Goal: Complete application form: Complete application form

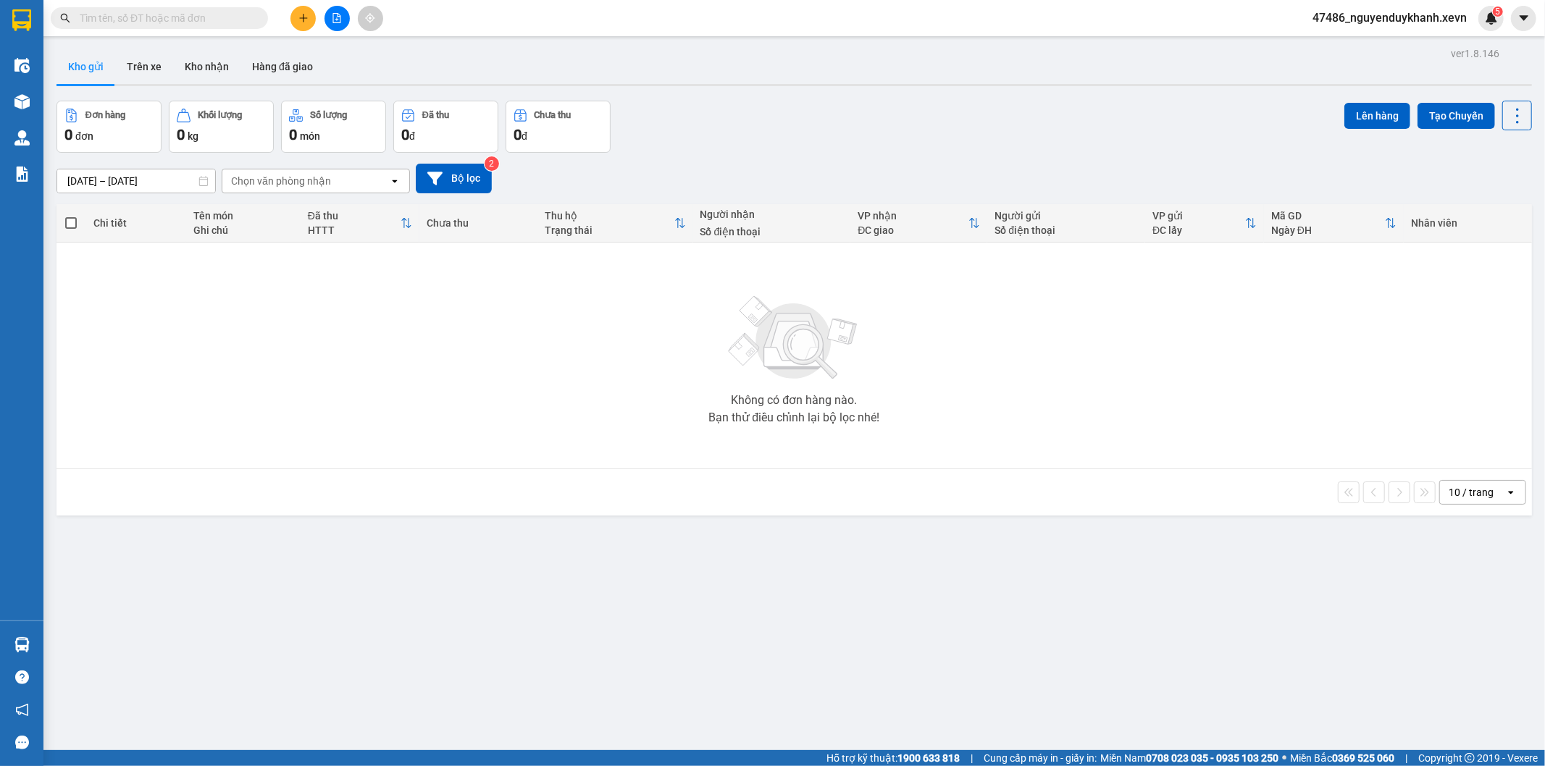
click at [303, 20] on icon "plus" at bounding box center [303, 18] width 1 height 8
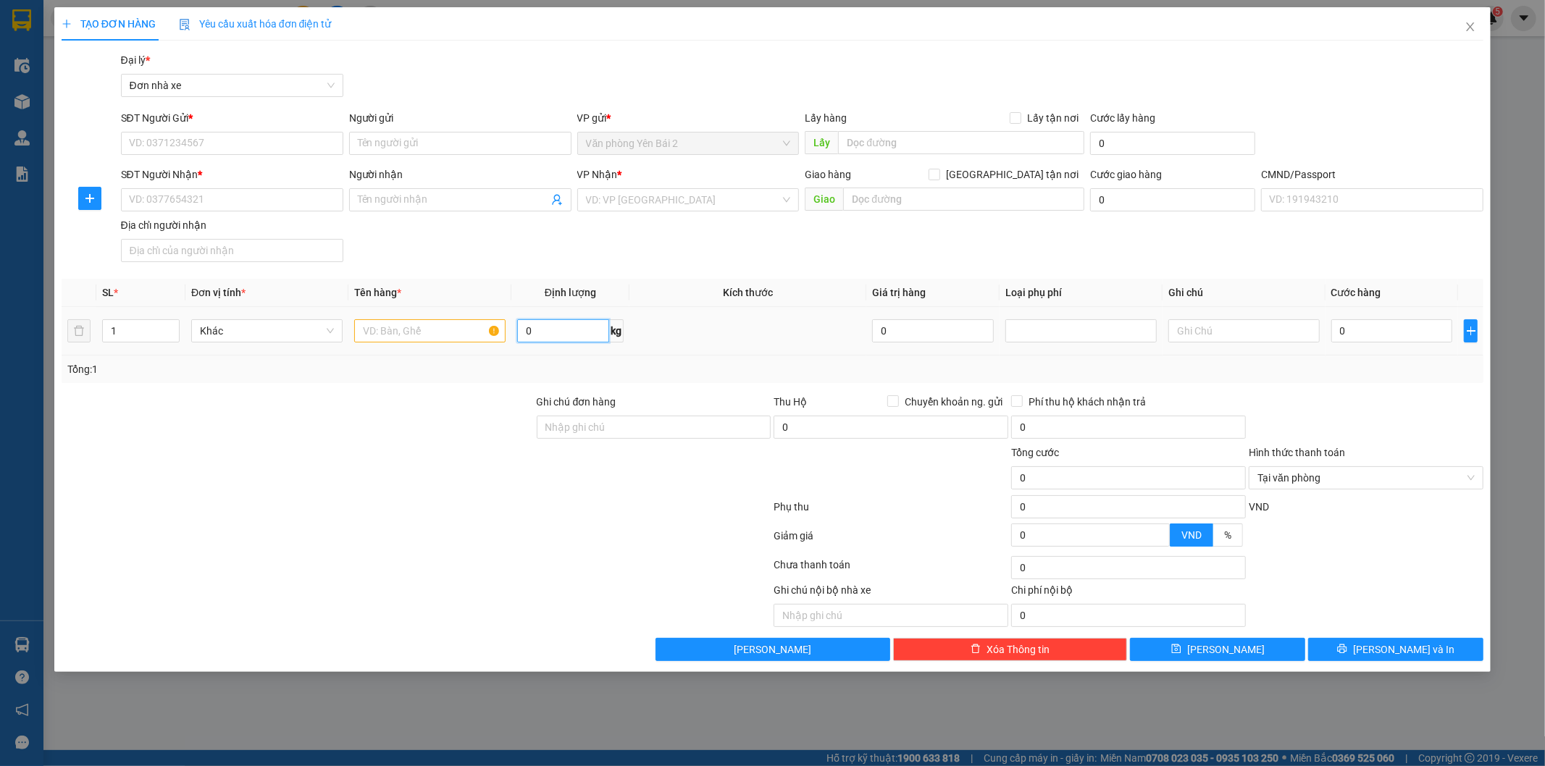
click at [548, 327] on input "0" at bounding box center [563, 330] width 92 height 23
type input "q"
type input "17"
click at [198, 136] on input "SĐT Người Gửi *" at bounding box center [232, 143] width 222 height 23
type input "0987778557"
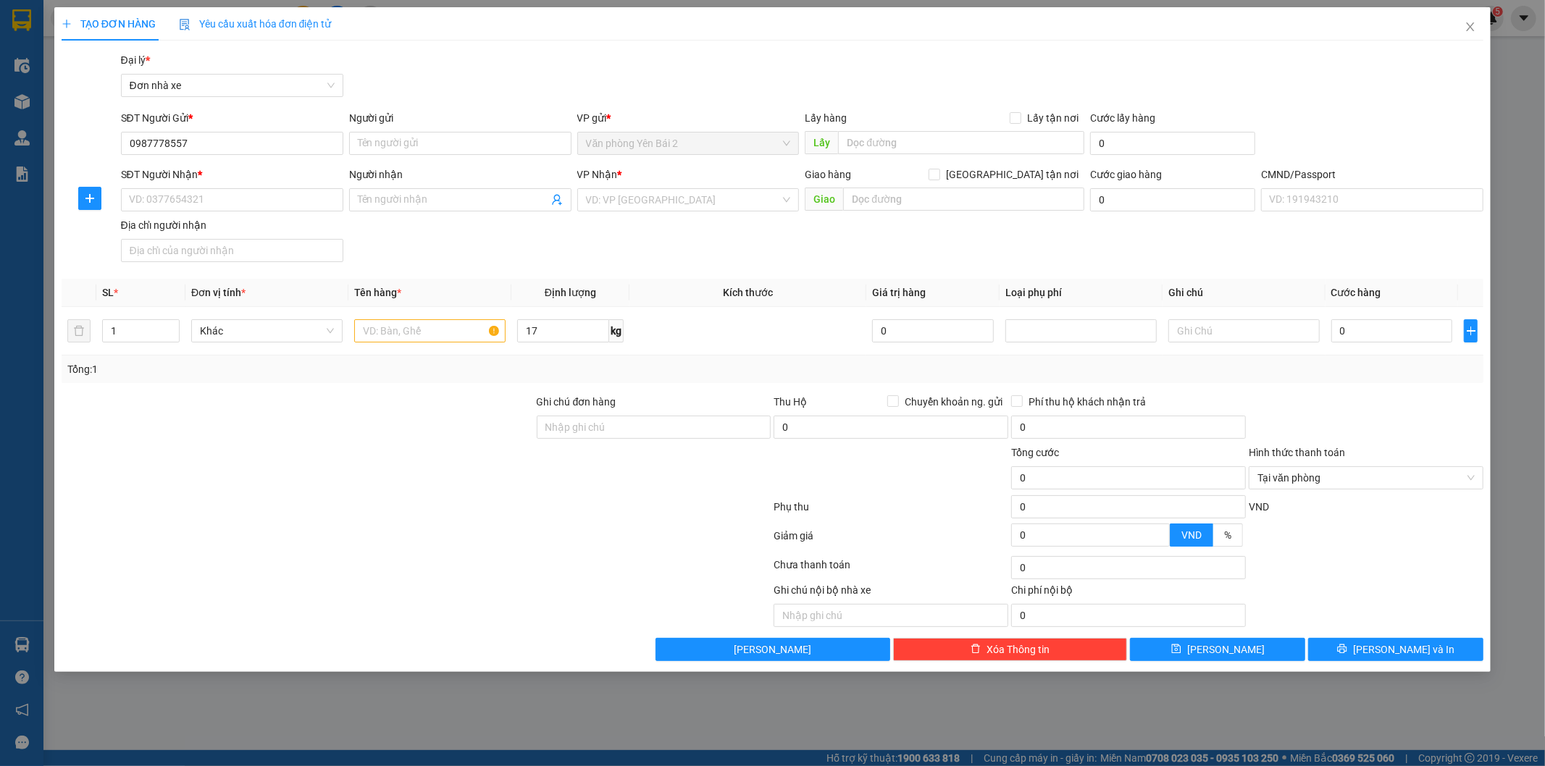
drag, startPoint x: 302, startPoint y: 158, endPoint x: 311, endPoint y: 155, distance: 9.9
click at [306, 157] on div "SĐT Người Gửi * 0987778557 0987778557" at bounding box center [232, 135] width 222 height 51
click at [288, 138] on input "0987778557" at bounding box center [232, 143] width 222 height 23
click at [425, 136] on input "Người gửi" at bounding box center [460, 143] width 222 height 23
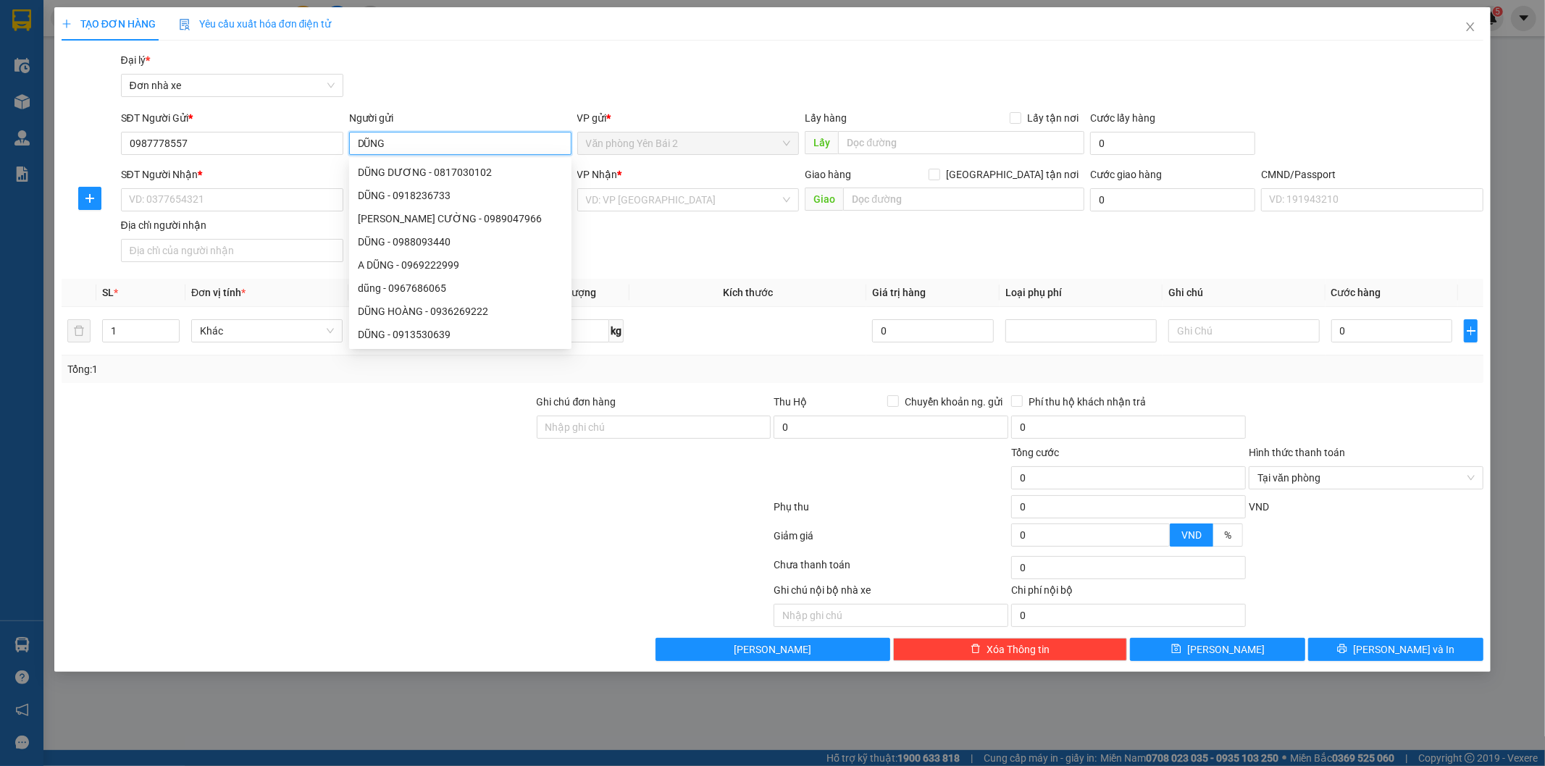
type input "DŨNG"
click at [175, 213] on div "SĐT Người Nhận * VD: 0377654321" at bounding box center [232, 192] width 222 height 51
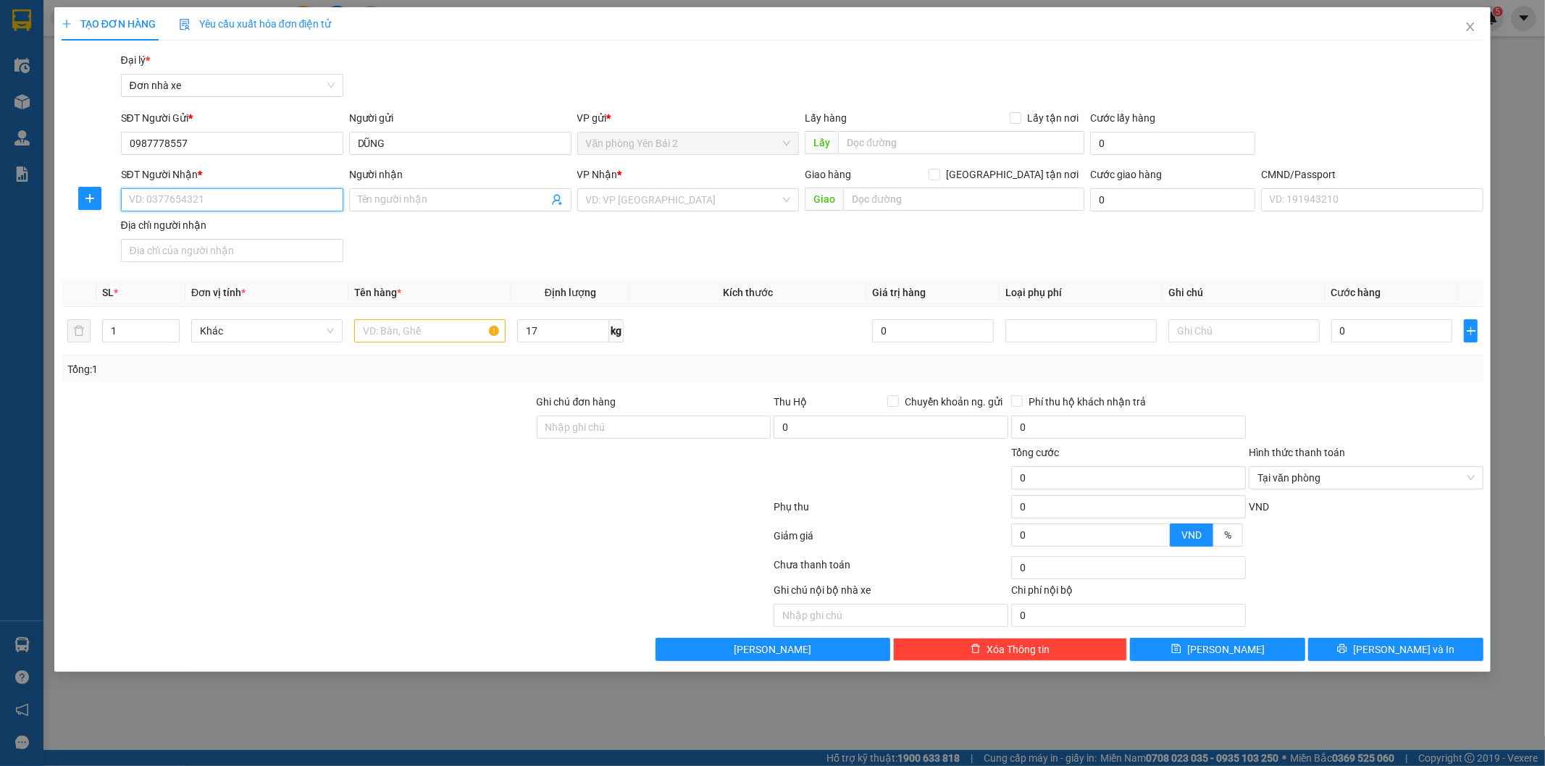
click at [180, 201] on input "SĐT Người Nhận *" at bounding box center [232, 199] width 222 height 23
type input "0917377313"
click at [428, 192] on input "Người nhận" at bounding box center [453, 200] width 190 height 16
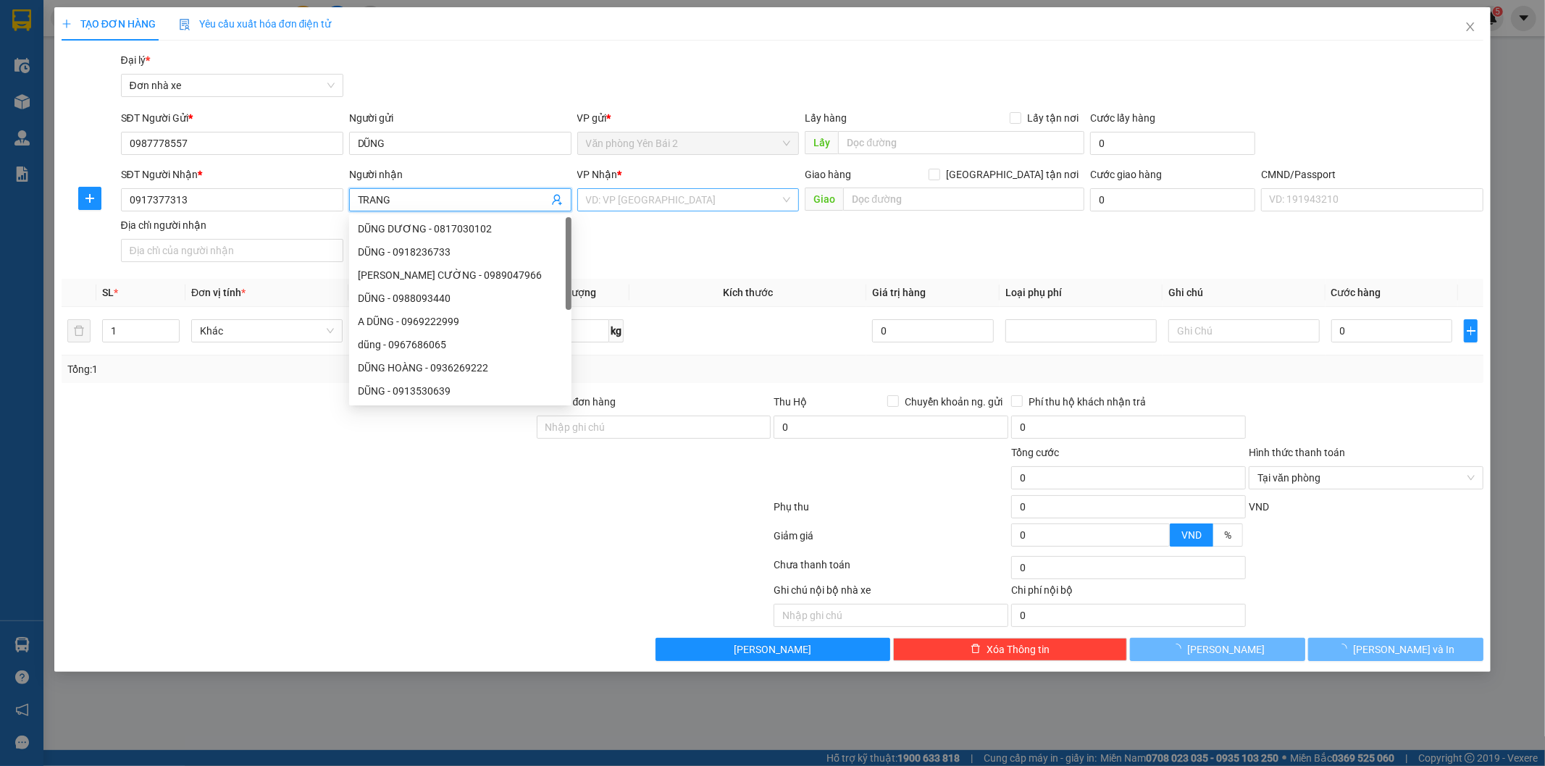
type input "TRANG"
click at [747, 205] on input "search" at bounding box center [683, 200] width 195 height 22
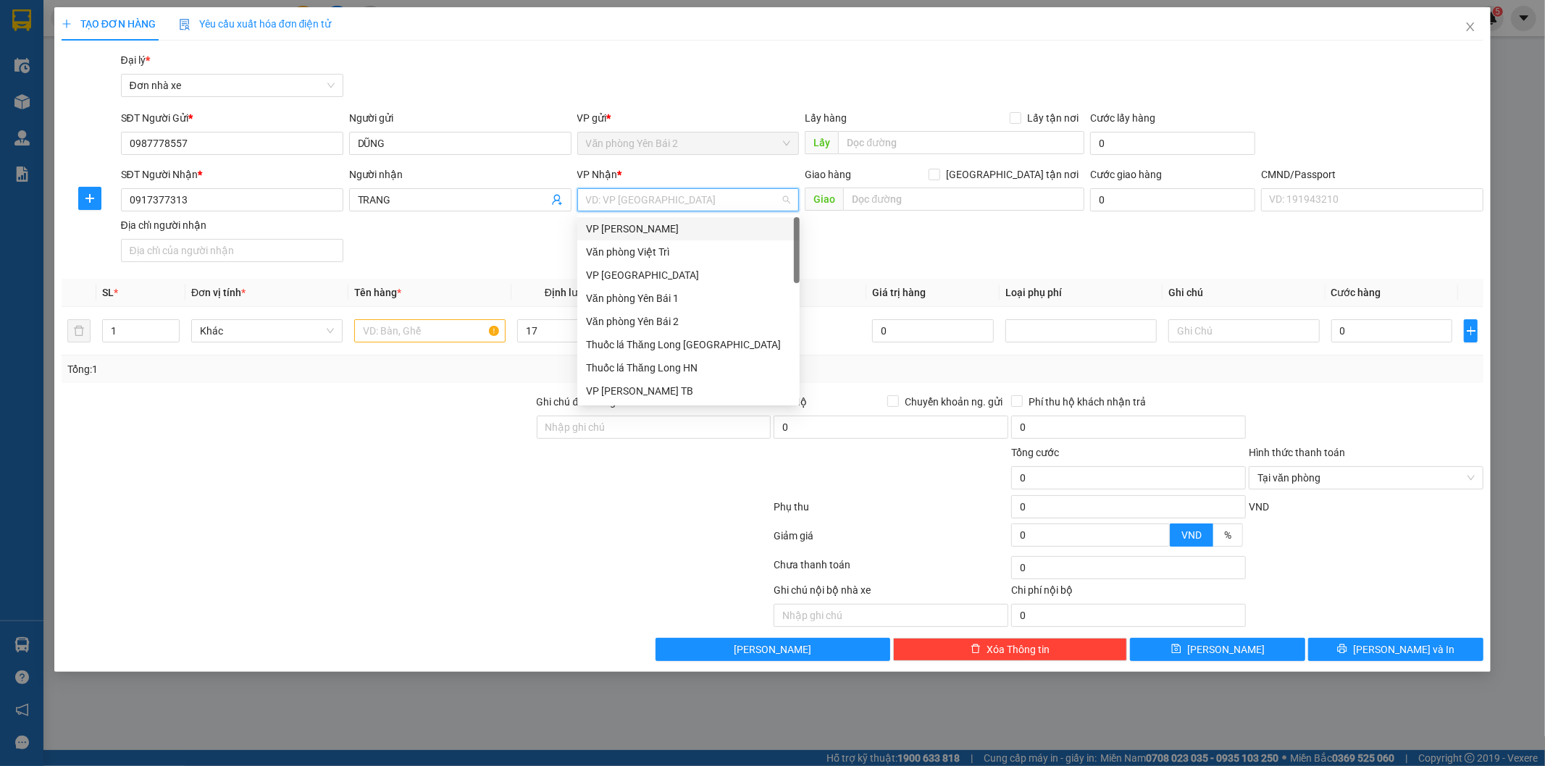
scroll to position [464, 0]
click at [620, 364] on div "VP BigC" at bounding box center [688, 368] width 205 height 16
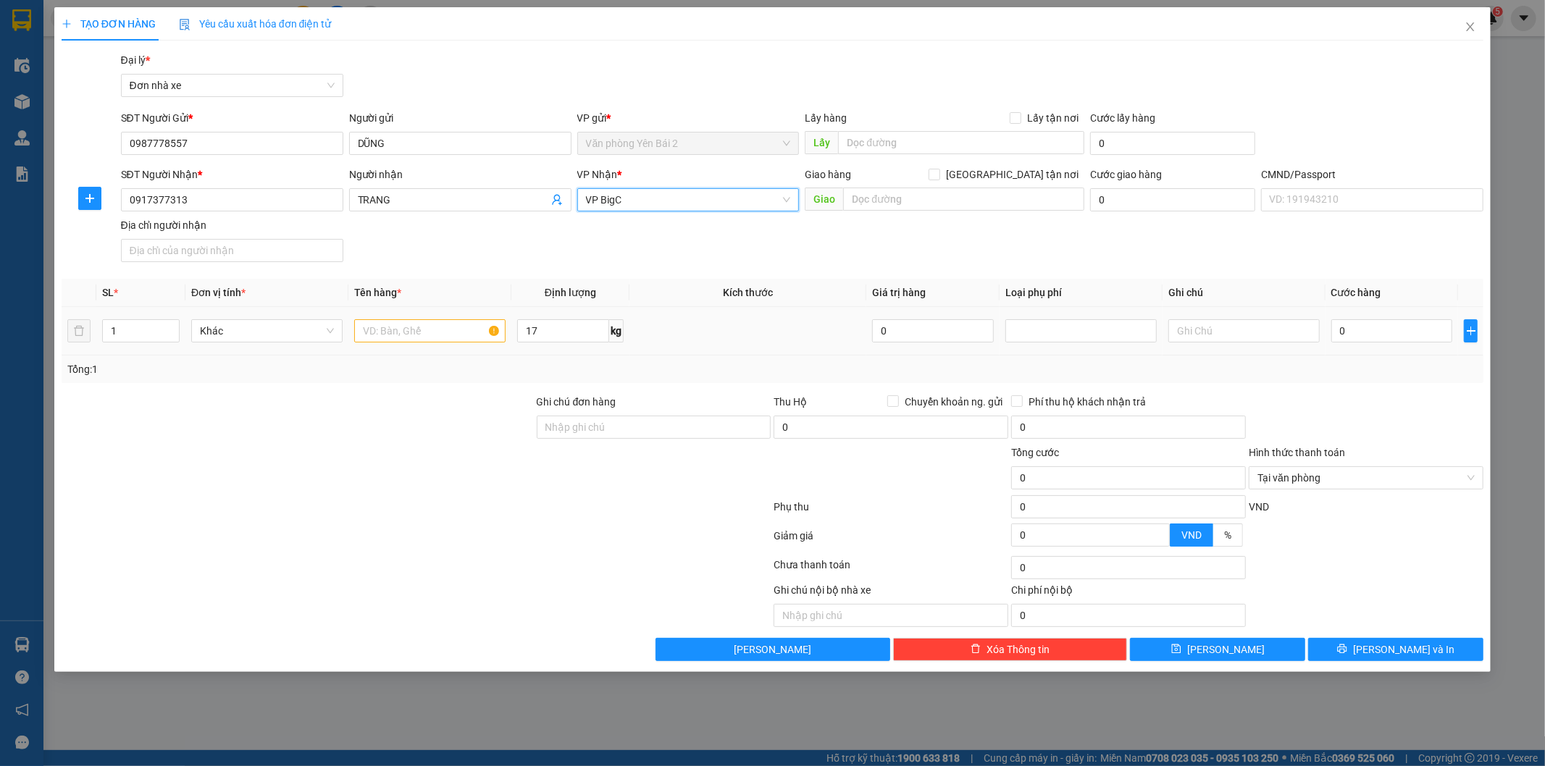
click at [425, 314] on td at bounding box center [429, 331] width 163 height 49
click at [433, 329] on input "text" at bounding box center [429, 330] width 151 height 23
type input "D"
type input "ĐÒ ĂN"
click at [1363, 320] on input "0" at bounding box center [1392, 330] width 122 height 23
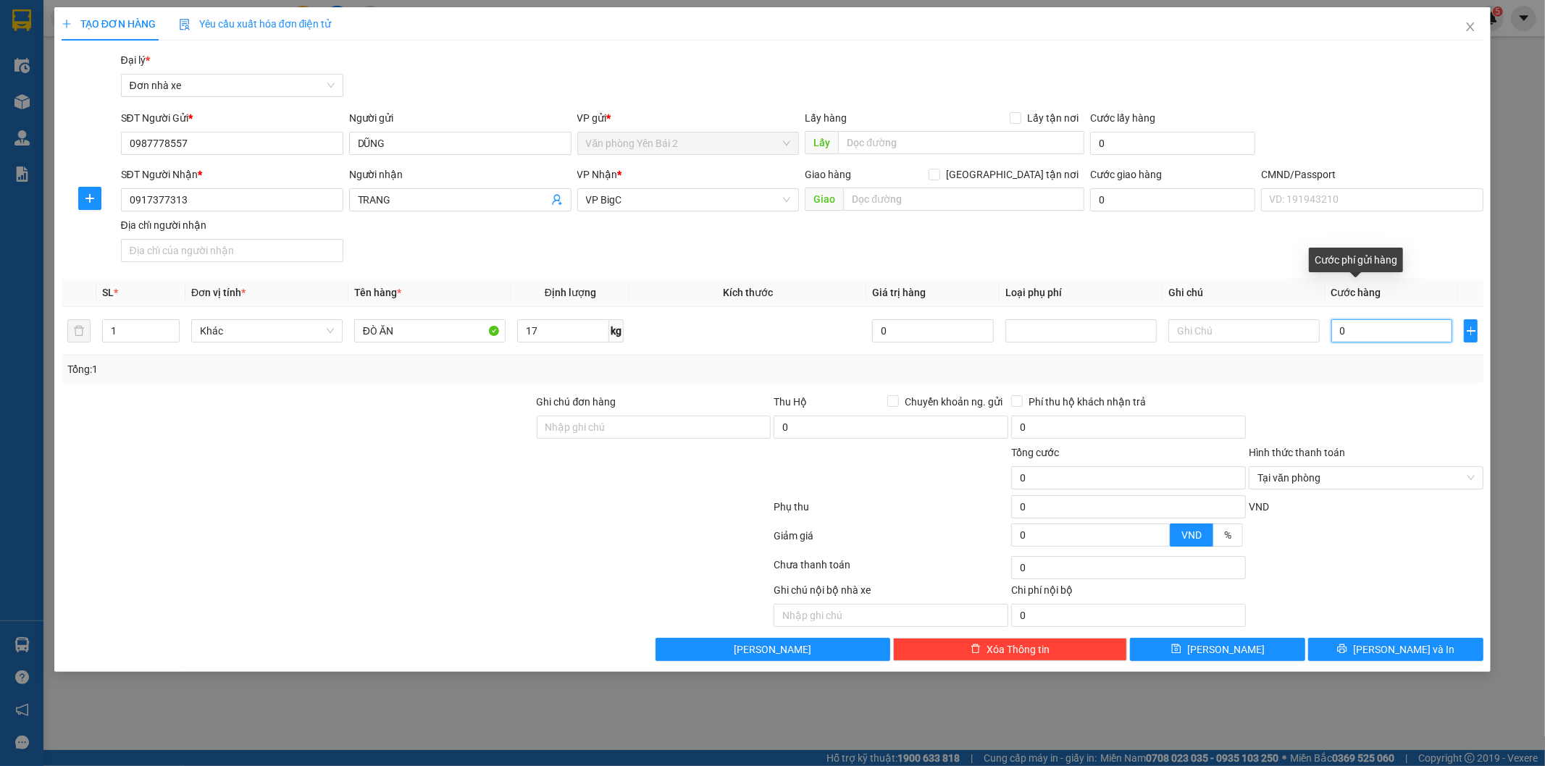
type input "4"
type input "45"
click at [1388, 395] on div at bounding box center [1366, 419] width 238 height 51
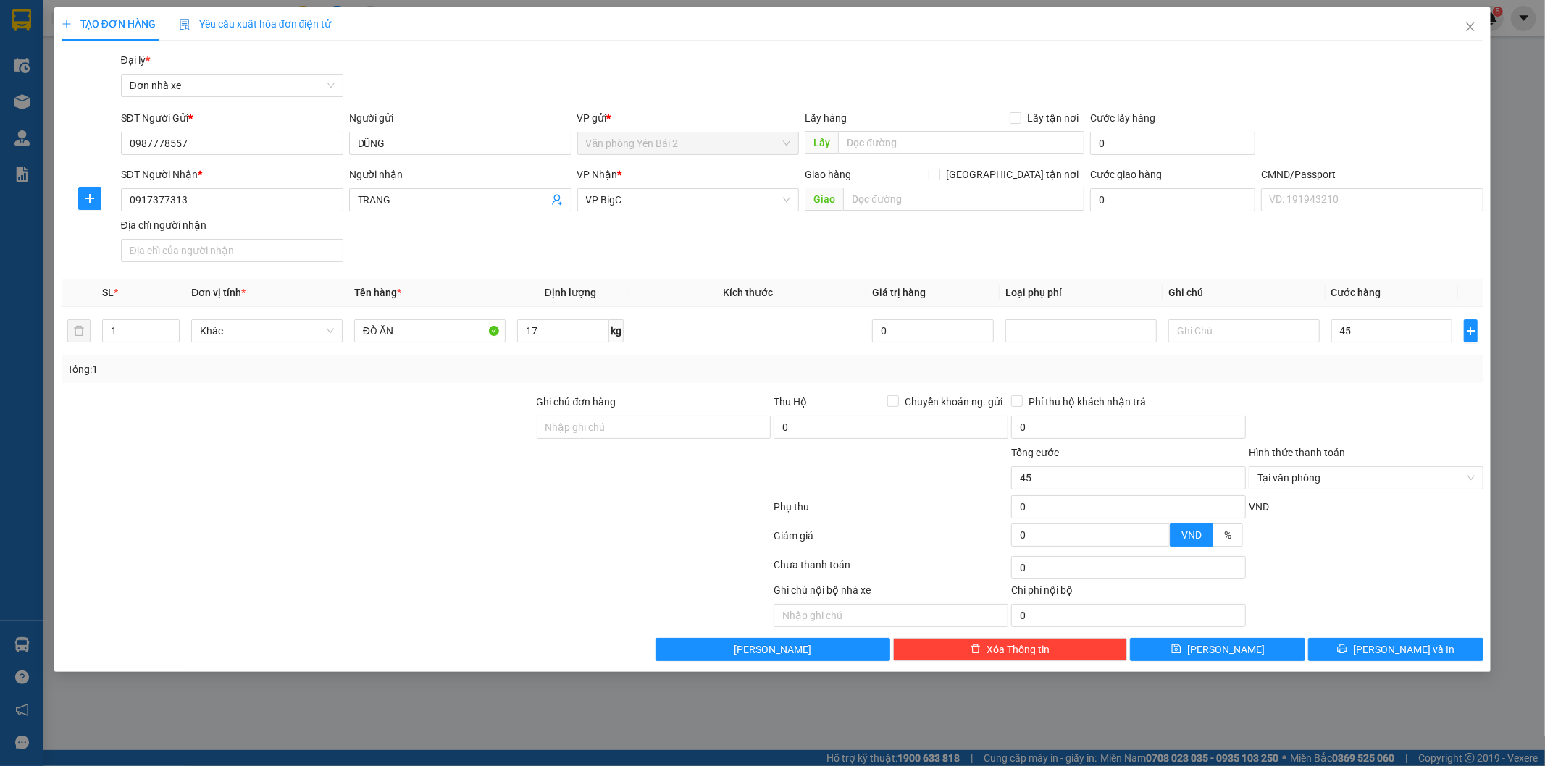
type input "45.000"
click at [1378, 647] on button "[PERSON_NAME] và In" at bounding box center [1395, 649] width 175 height 23
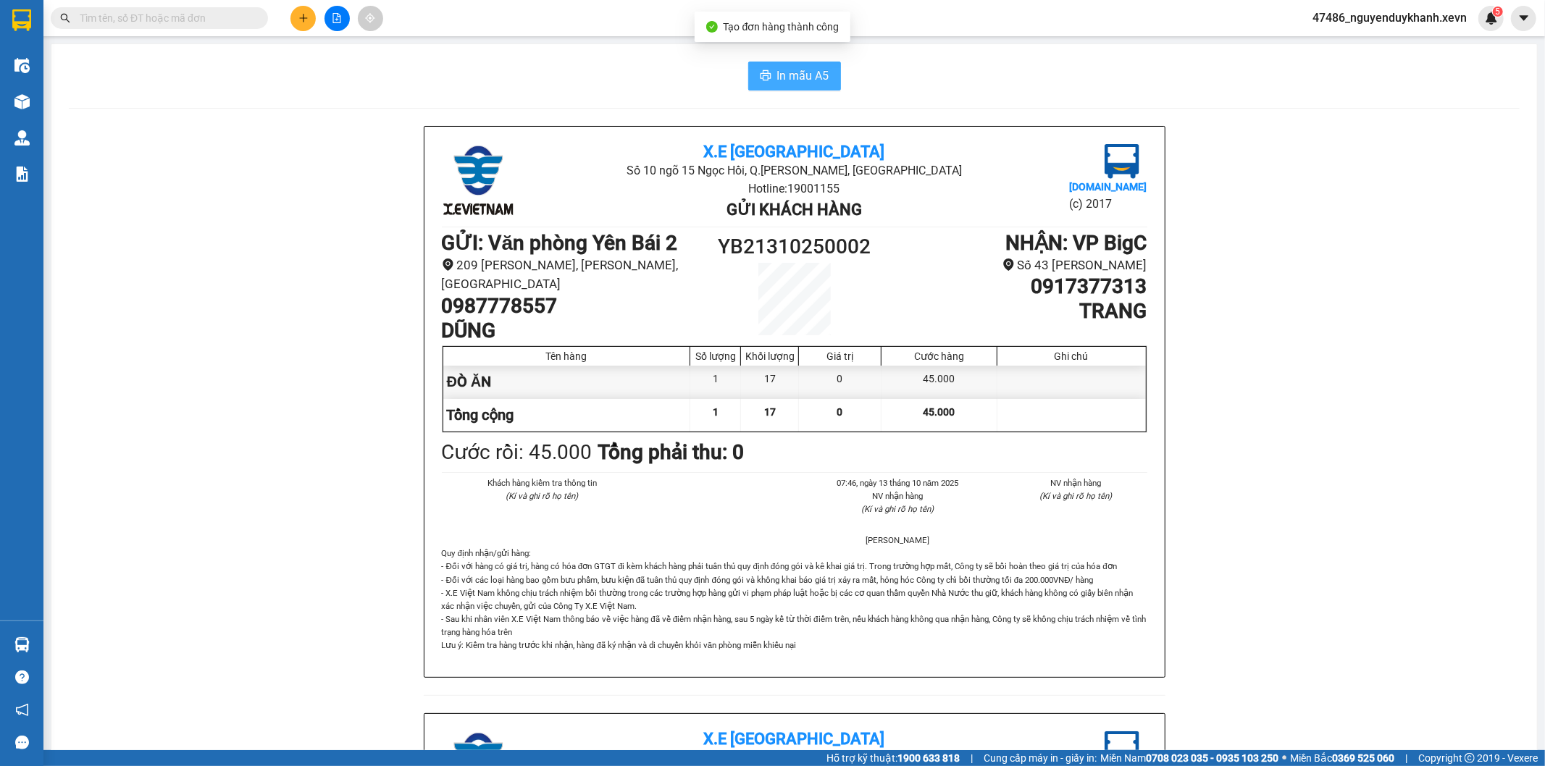
click at [793, 89] on button "In mẫu A5" at bounding box center [794, 76] width 93 height 29
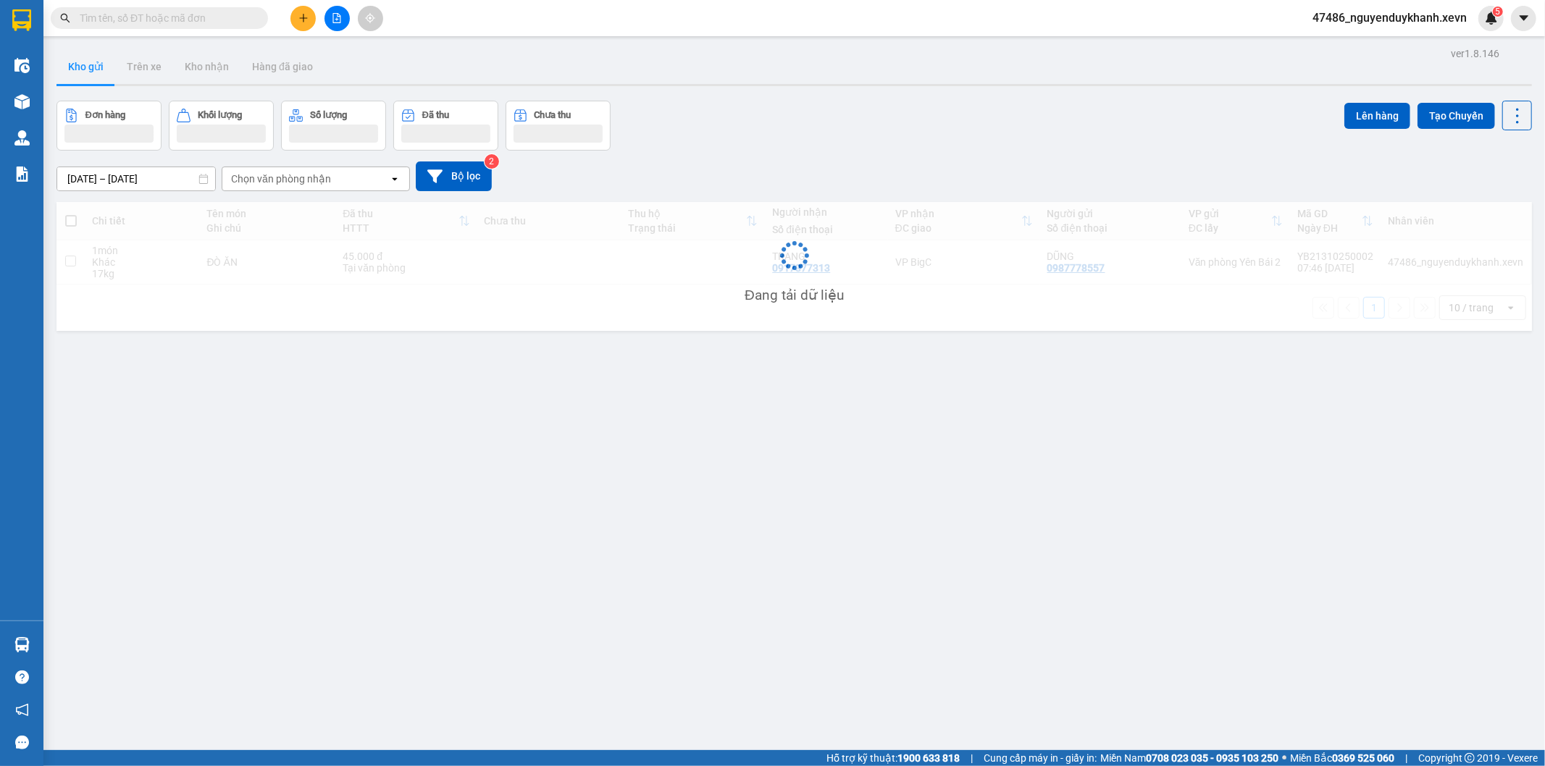
drag, startPoint x: 794, startPoint y: 89, endPoint x: 1181, endPoint y: 619, distance: 656.6
click at [1194, 663] on div "ver 1.8.146 Kho gửi Trên xe Kho nhận Hàng đã giao Đơn hàng Khối lượng Số lượng …" at bounding box center [794, 426] width 1487 height 766
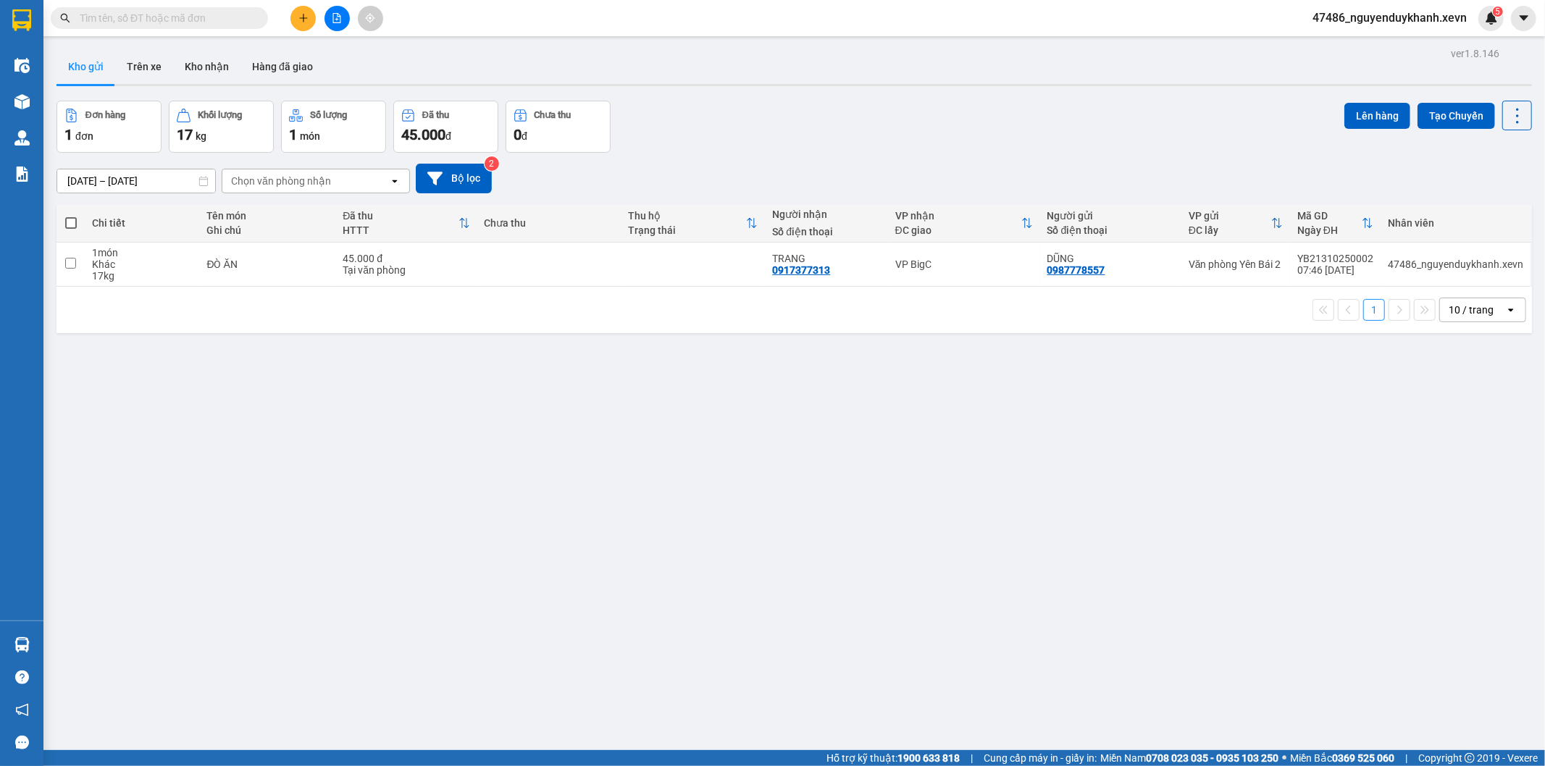
click at [299, 30] on button at bounding box center [302, 18] width 25 height 25
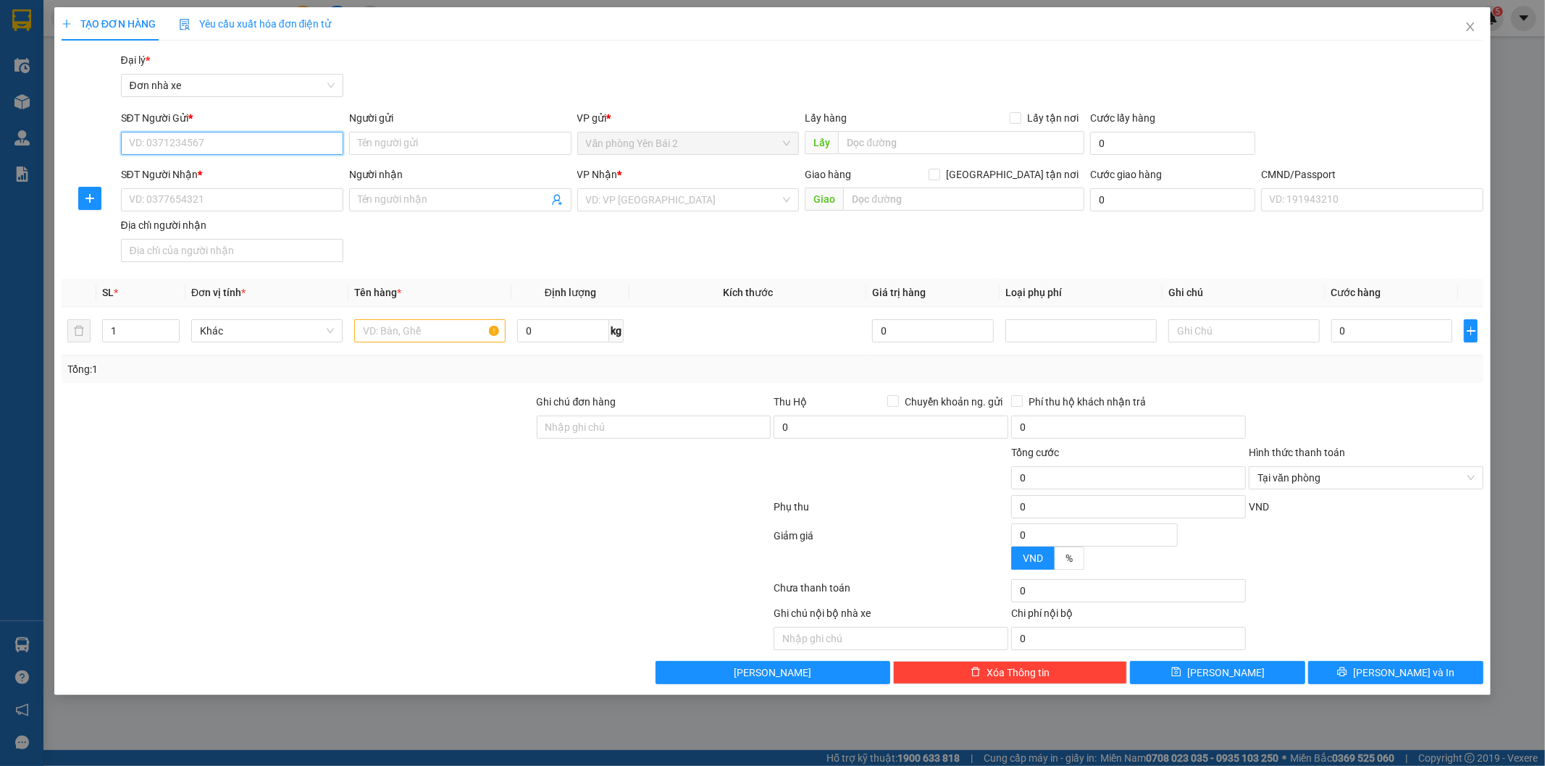
click at [276, 140] on input "SĐT Người Gửi *" at bounding box center [232, 143] width 222 height 23
click at [555, 337] on input "0" at bounding box center [563, 330] width 92 height 23
click at [171, 323] on span "up" at bounding box center [171, 327] width 9 height 9
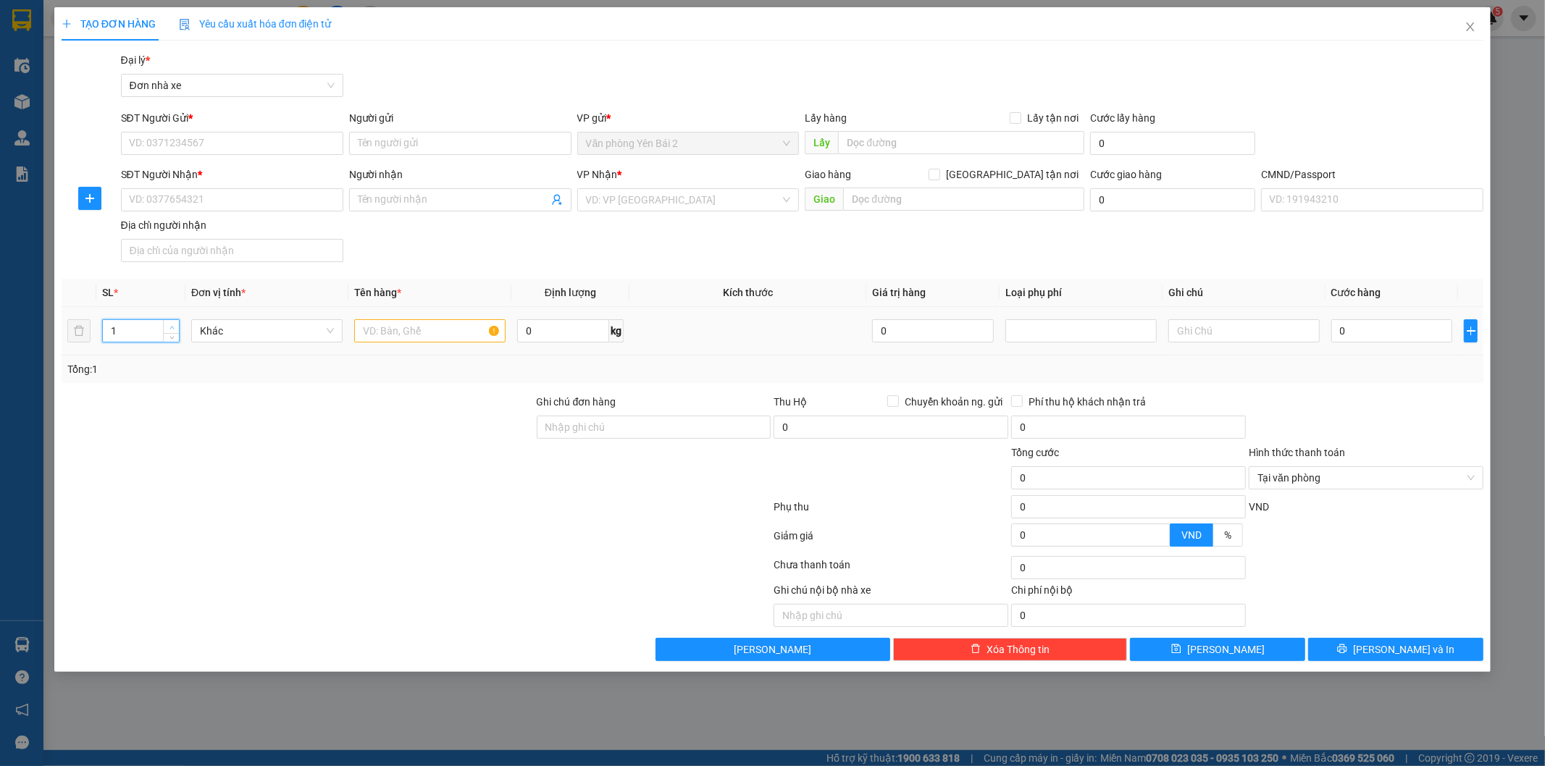
type input "2"
click at [171, 325] on icon "up" at bounding box center [171, 327] width 5 height 5
click at [556, 336] on input "0" at bounding box center [563, 330] width 92 height 23
type input "24"
click at [431, 415] on div at bounding box center [297, 419] width 475 height 51
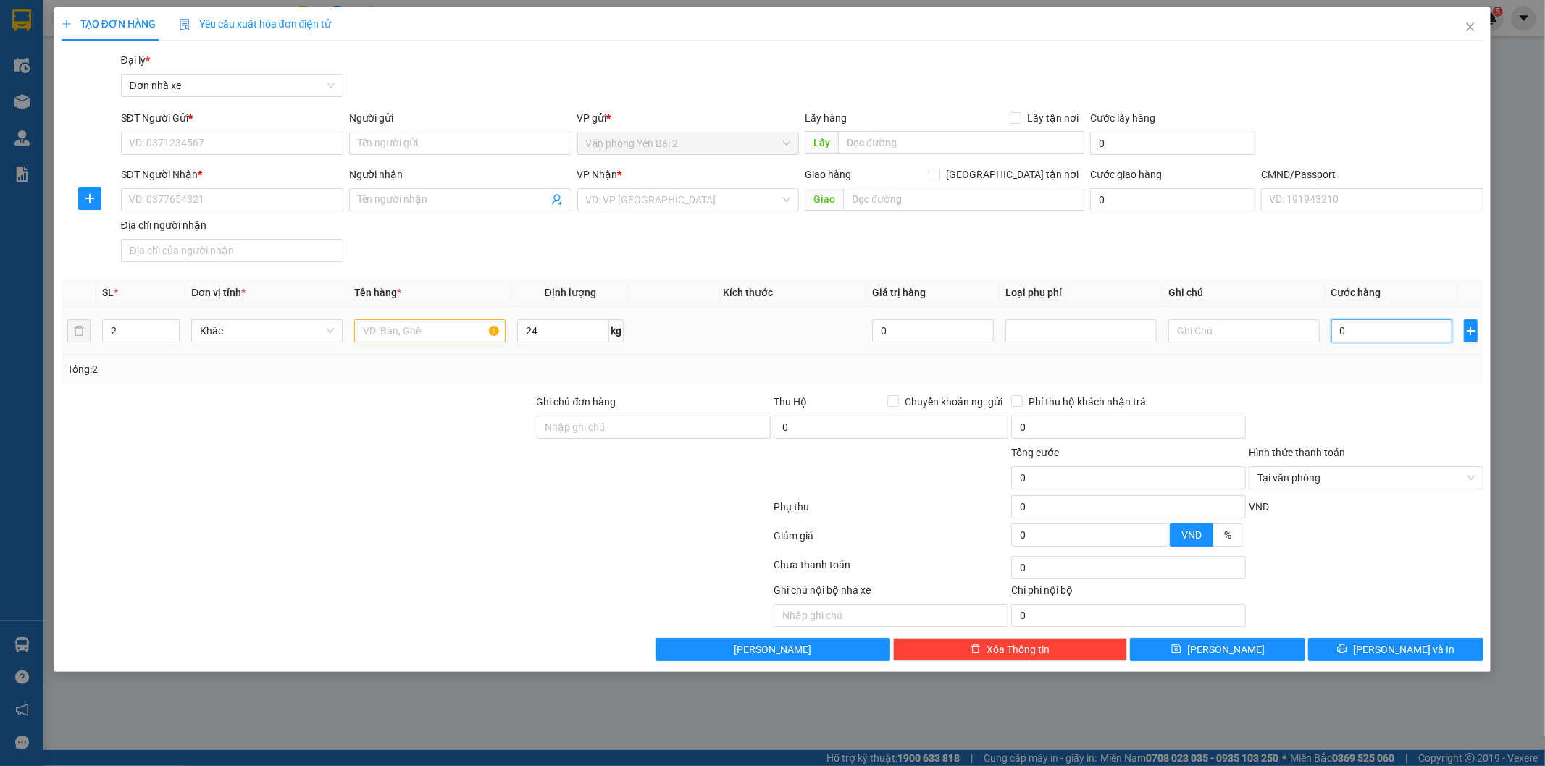
click at [1392, 330] on input "0" at bounding box center [1392, 330] width 122 height 23
click at [1370, 334] on input "0" at bounding box center [1392, 330] width 122 height 23
click at [1370, 333] on input "0" at bounding box center [1392, 330] width 122 height 23
drag, startPoint x: 1370, startPoint y: 333, endPoint x: 1322, endPoint y: 329, distance: 48.0
click at [1325, 329] on td "0" at bounding box center [1391, 331] width 133 height 49
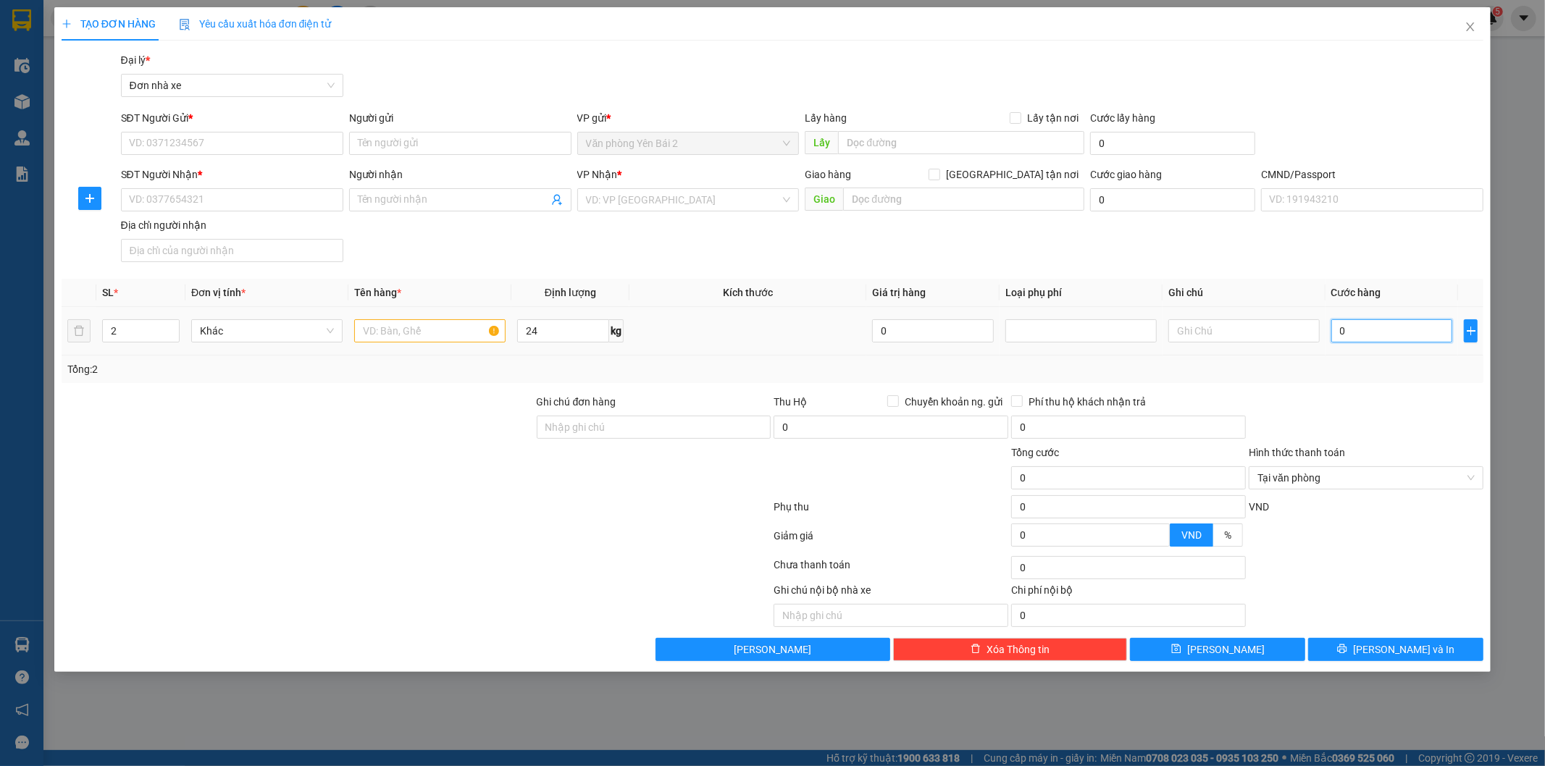
type input "9"
type input "90"
type input "90.000"
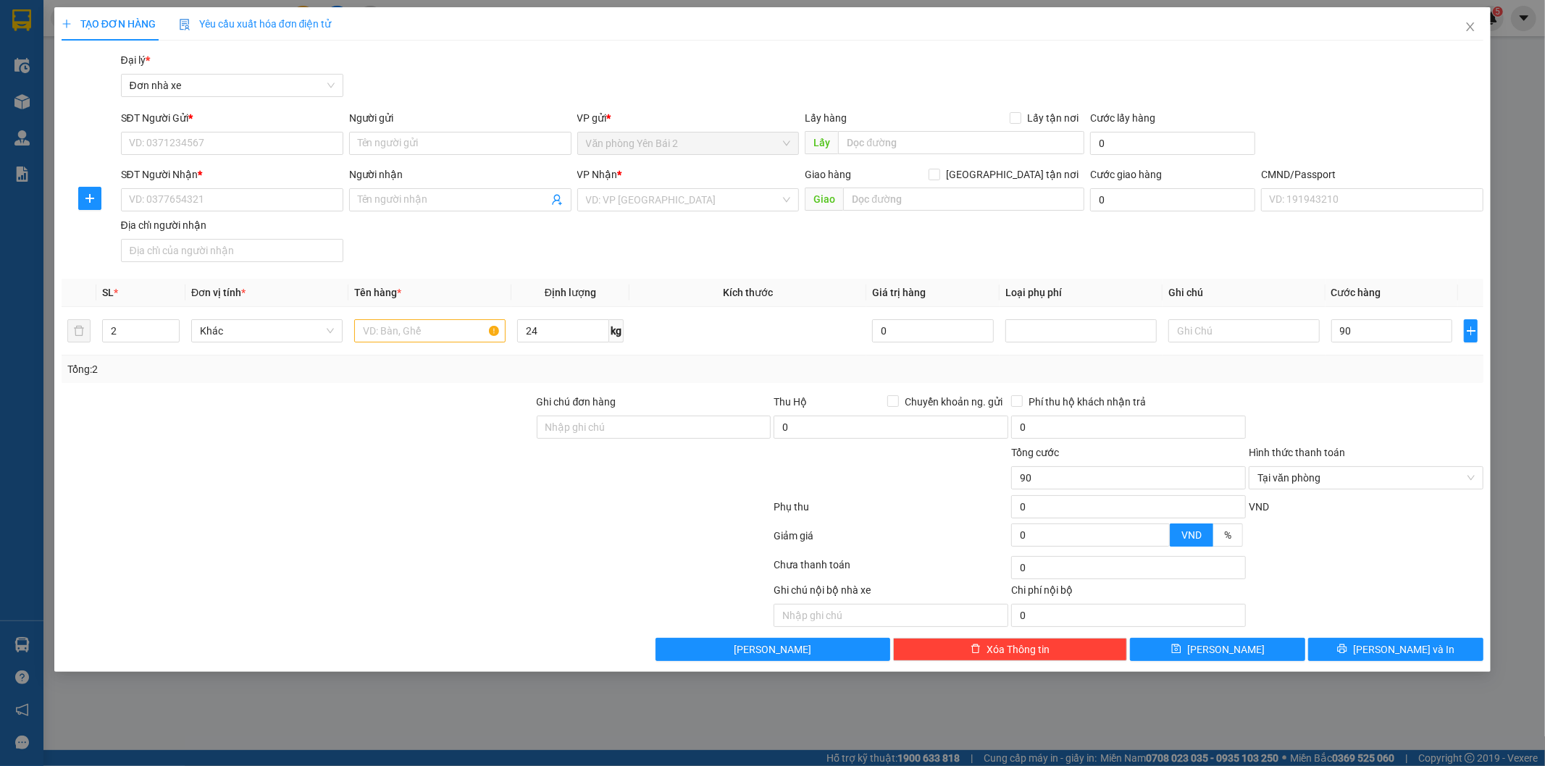
type input "90.000"
click at [1383, 369] on div "Tổng: 2" at bounding box center [772, 369] width 1411 height 16
click at [1366, 382] on div "Tổng: 2" at bounding box center [773, 370] width 1422 height 28
drag, startPoint x: 316, startPoint y: 148, endPoint x: 301, endPoint y: 145, distance: 16.2
click at [314, 148] on input "SĐT Người Gửi *" at bounding box center [232, 143] width 222 height 23
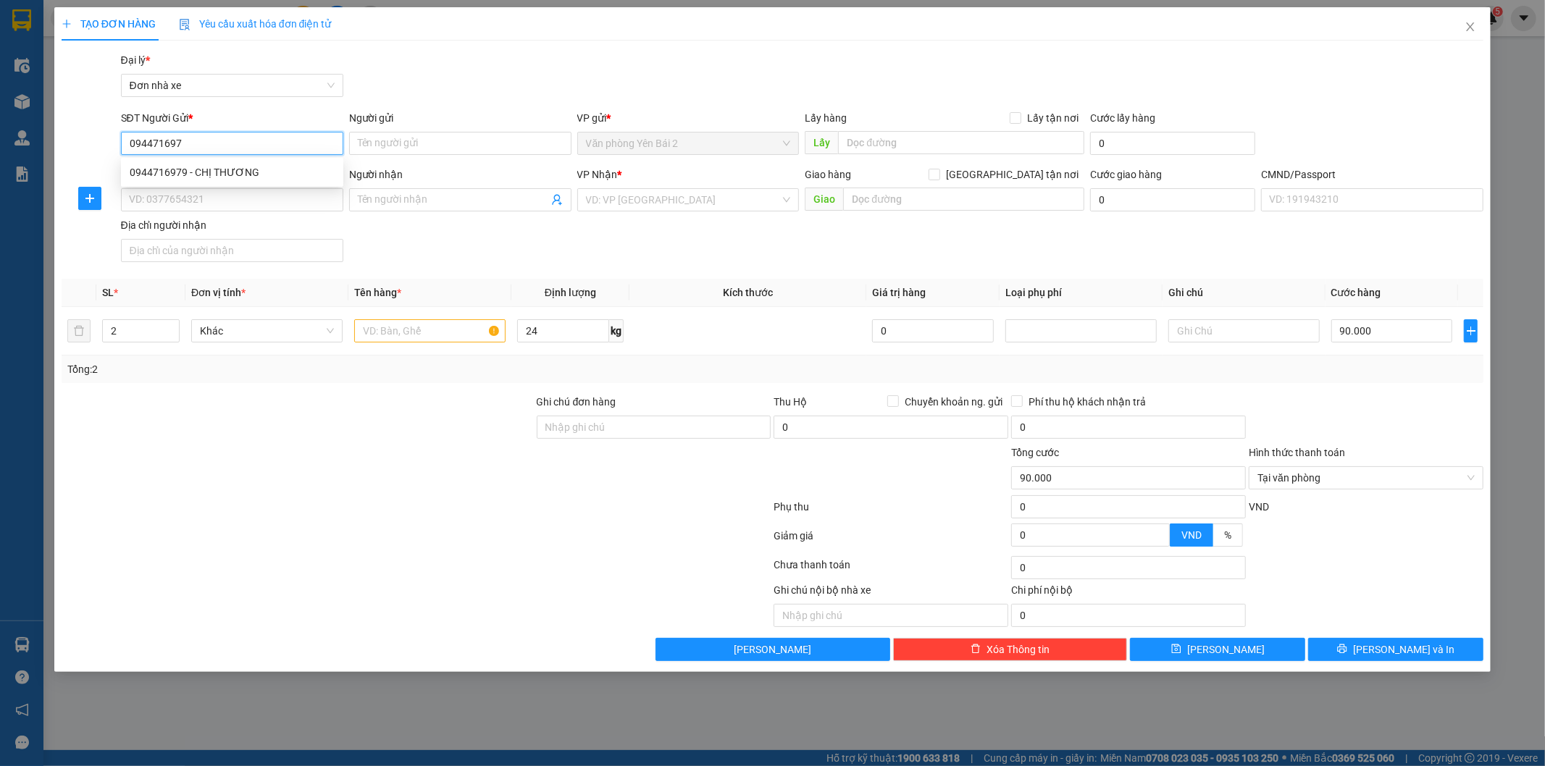
type input "0944716979"
click at [261, 174] on div "0944716979 - CHỊ THƯƠNG" at bounding box center [232, 172] width 205 height 16
type input "CHỊ THƯƠNG"
type input "0914157837"
type input "BẢO"
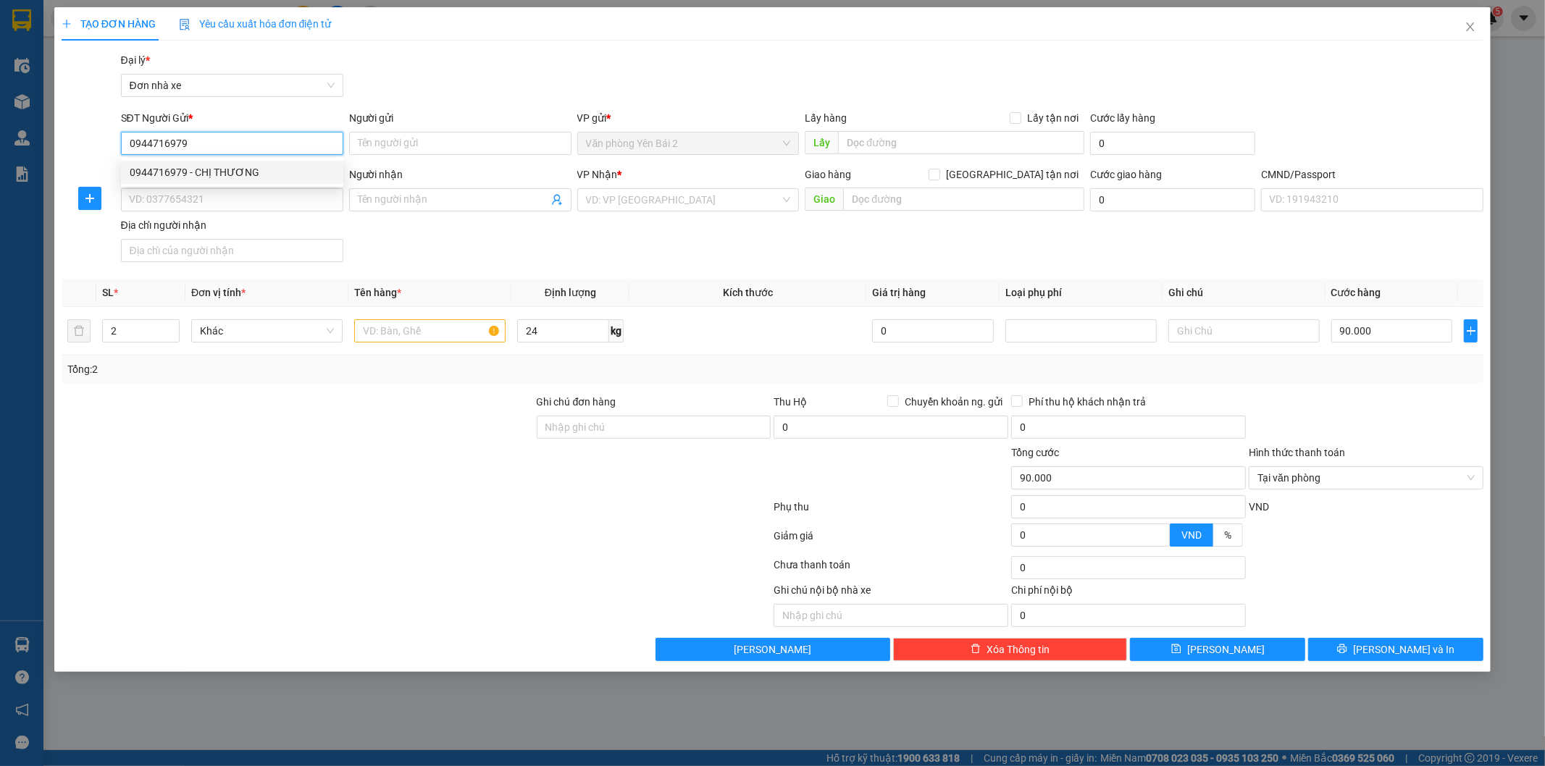
type input "015204001166 [PERSON_NAME]"
type input "0944716979"
click at [466, 331] on input "text" at bounding box center [429, 330] width 151 height 23
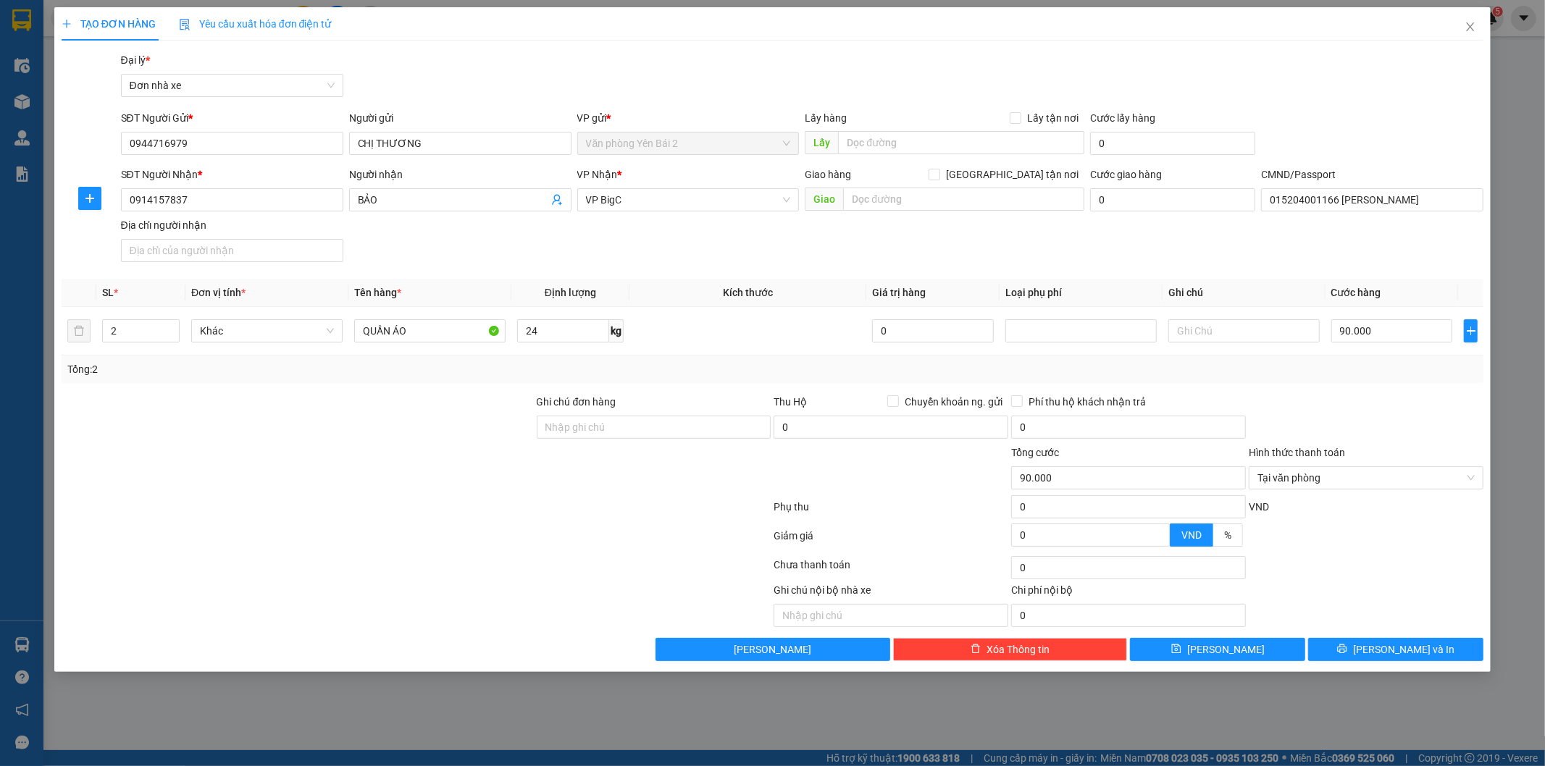
click at [1359, 417] on div at bounding box center [1366, 419] width 238 height 51
click at [360, 324] on input "QUẦN ÁO" at bounding box center [429, 330] width 151 height 23
type input "2K QUẦN ÁO"
click at [327, 475] on div at bounding box center [297, 470] width 475 height 51
click at [1392, 653] on span "[PERSON_NAME] và In" at bounding box center [1403, 650] width 101 height 16
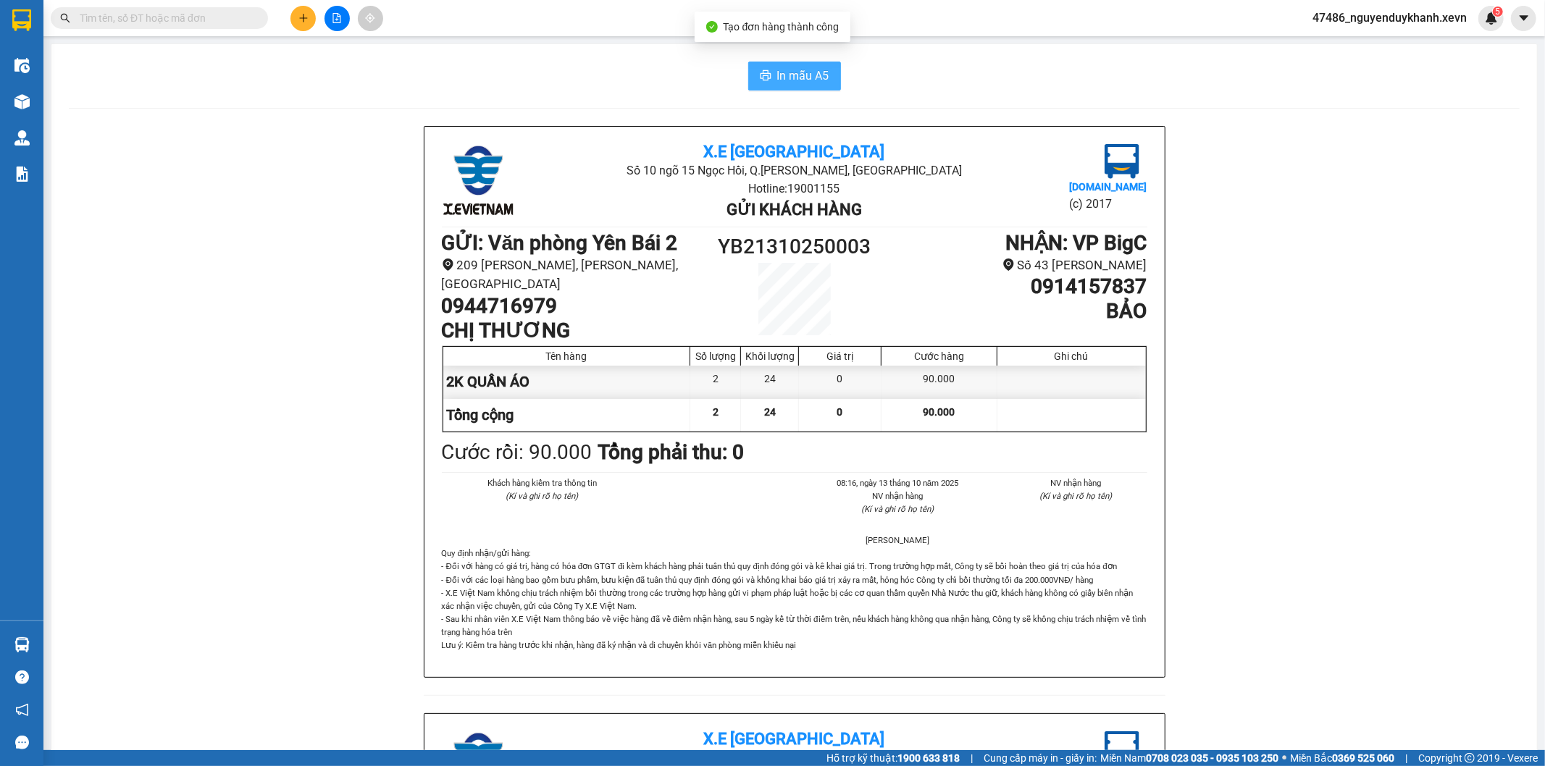
click at [817, 74] on span "In mẫu A5" at bounding box center [803, 76] width 52 height 18
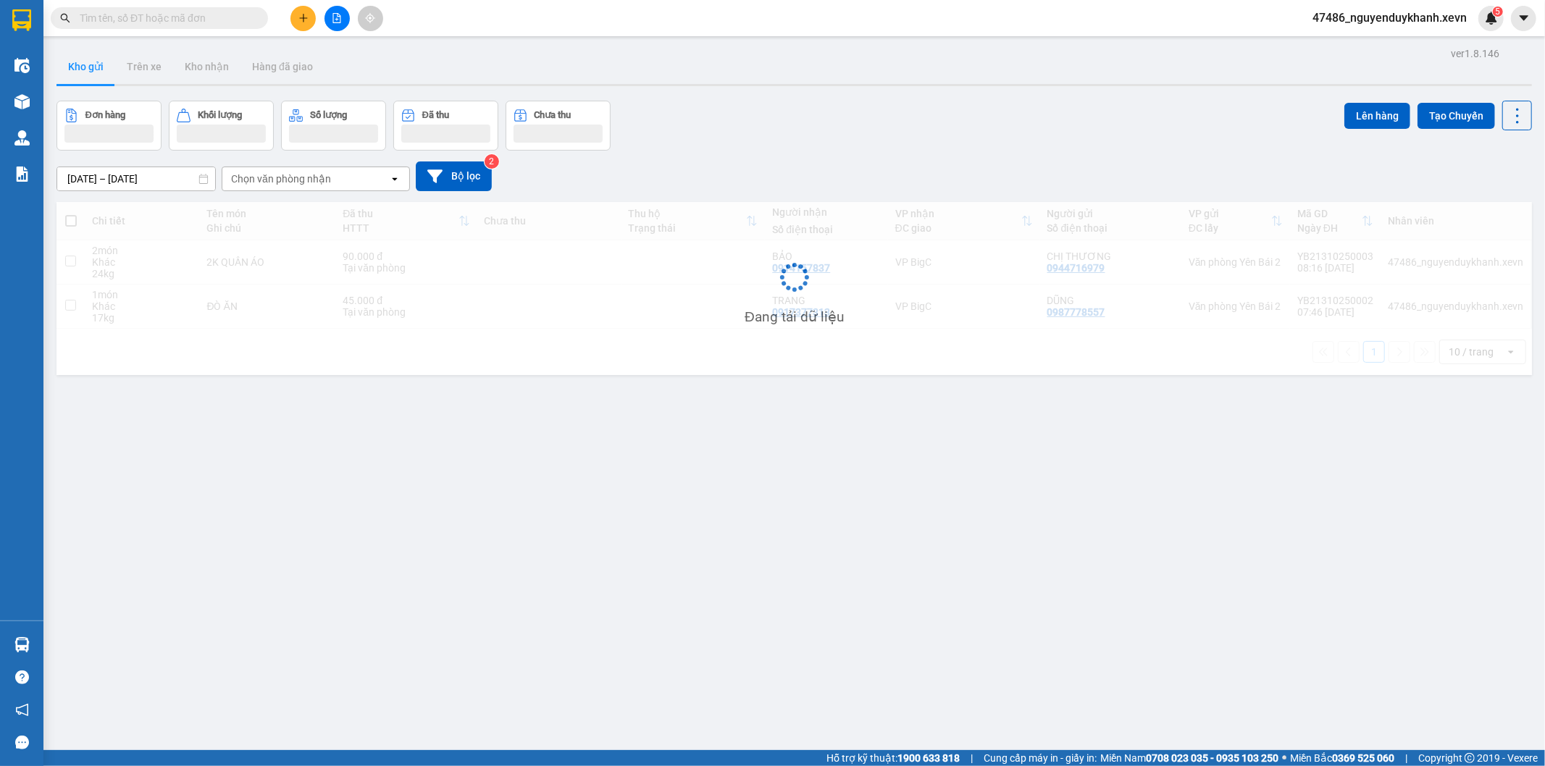
click at [1190, 646] on div "ver 1.8.146 Kho gửi Trên xe Kho nhận Hàng đã giao Đơn hàng Khối lượng Số lượng …" at bounding box center [794, 426] width 1487 height 766
